Goal: Transaction & Acquisition: Subscribe to service/newsletter

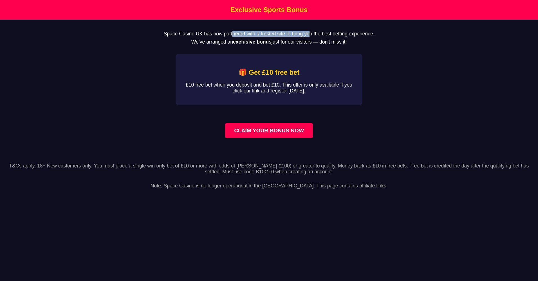
drag, startPoint x: 229, startPoint y: 36, endPoint x: 294, endPoint y: 35, distance: 65.2
click at [294, 35] on p "Space Casino UK has now partnered with a trusted site to bring you the best bet…" at bounding box center [269, 34] width 520 height 6
click at [381, 39] on main "Space Casino UK has now partnered with a trusted site to bring you the best bet…" at bounding box center [269, 88] width 538 height 137
drag, startPoint x: 279, startPoint y: 45, endPoint x: 314, endPoint y: 45, distance: 35.4
click at [314, 45] on p "We’ve arranged an exclusive bonus just for our visitors — don't miss it!" at bounding box center [269, 42] width 520 height 6
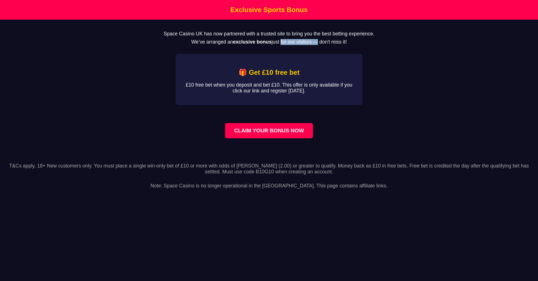
drag, startPoint x: 281, startPoint y: 135, endPoint x: 293, endPoint y: 157, distance: 25.2
click at [281, 135] on link "CLAIM YOUR BONUS NOW" at bounding box center [269, 130] width 88 height 15
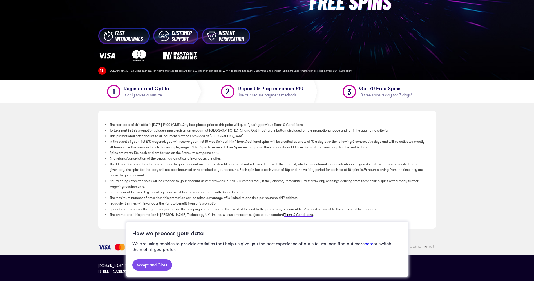
click at [156, 265] on link "Accept and Close" at bounding box center [152, 265] width 40 height 11
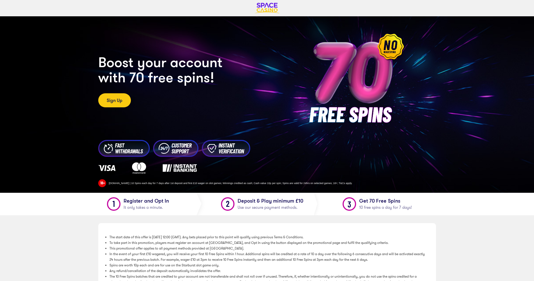
click at [268, 10] on img at bounding box center [266, 8] width 25 height 11
click at [270, 7] on img at bounding box center [266, 8] width 25 height 11
click at [125, 99] on link "Sign Up" at bounding box center [114, 100] width 33 height 14
click at [115, 97] on link "Sign Up" at bounding box center [114, 100] width 33 height 14
